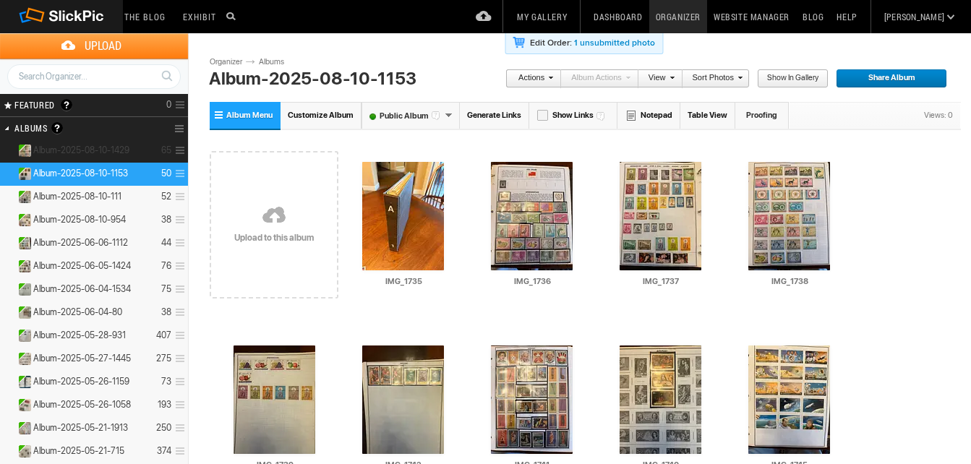
click at [87, 146] on span "Album-2025-08-10-1429" at bounding box center [81, 151] width 96 height 12
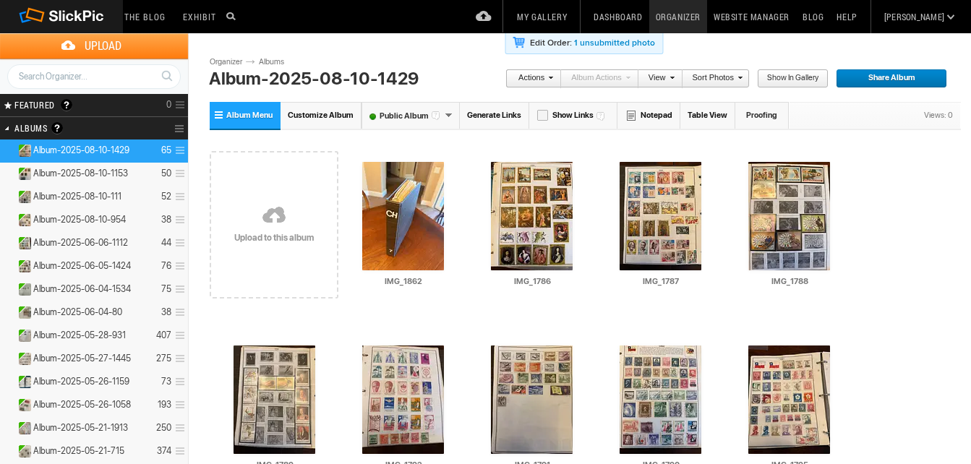
click at [494, 115] on link "Generate Links" at bounding box center [494, 115] width 69 height 27
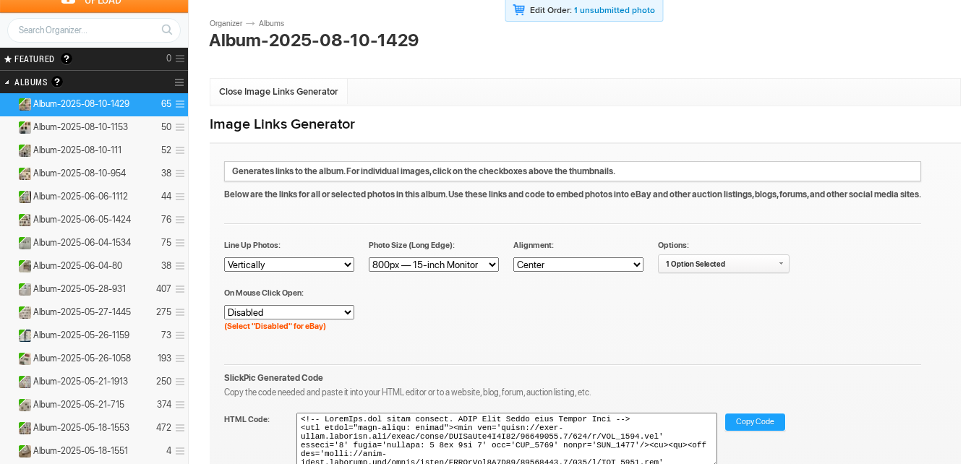
scroll to position [72, 0]
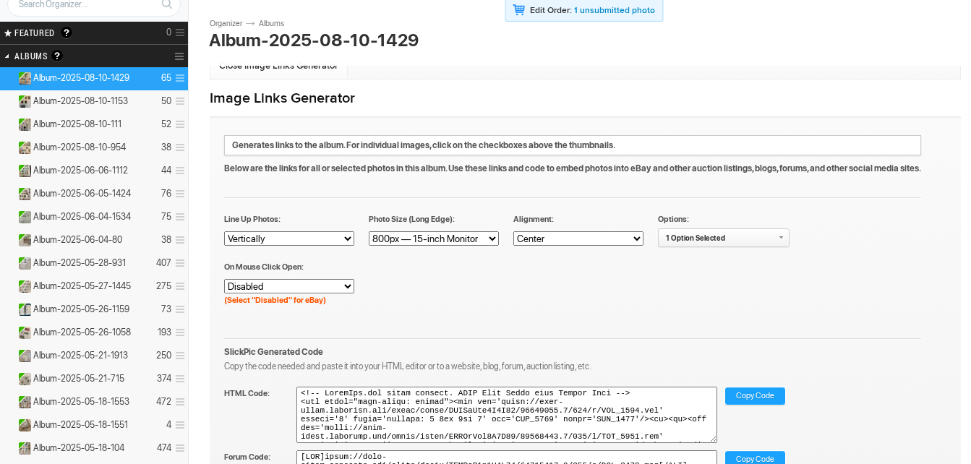
click at [768, 392] on span "Copy Code" at bounding box center [755, 397] width 38 height 19
